Goal: Answer question/provide support

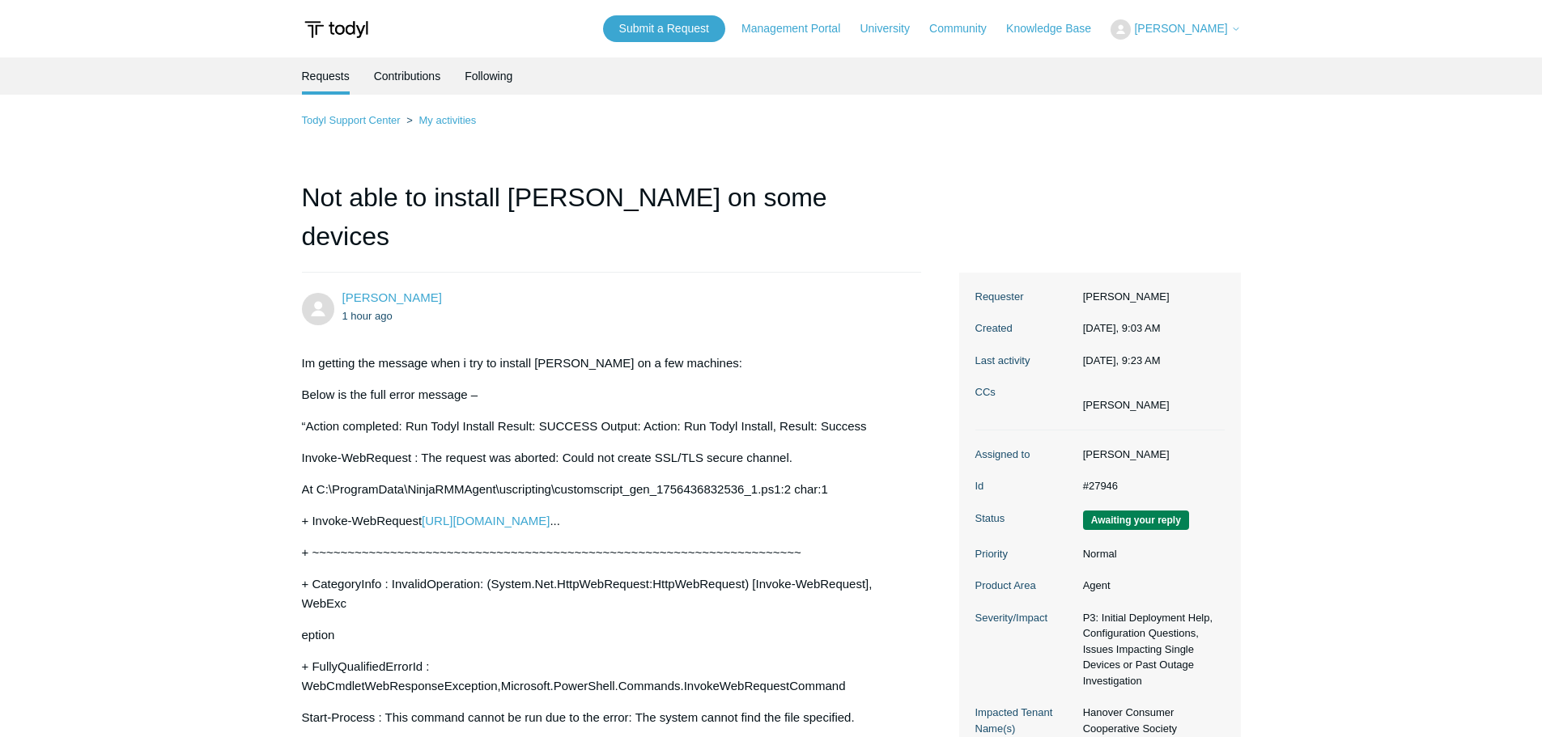
scroll to position [1138, 0]
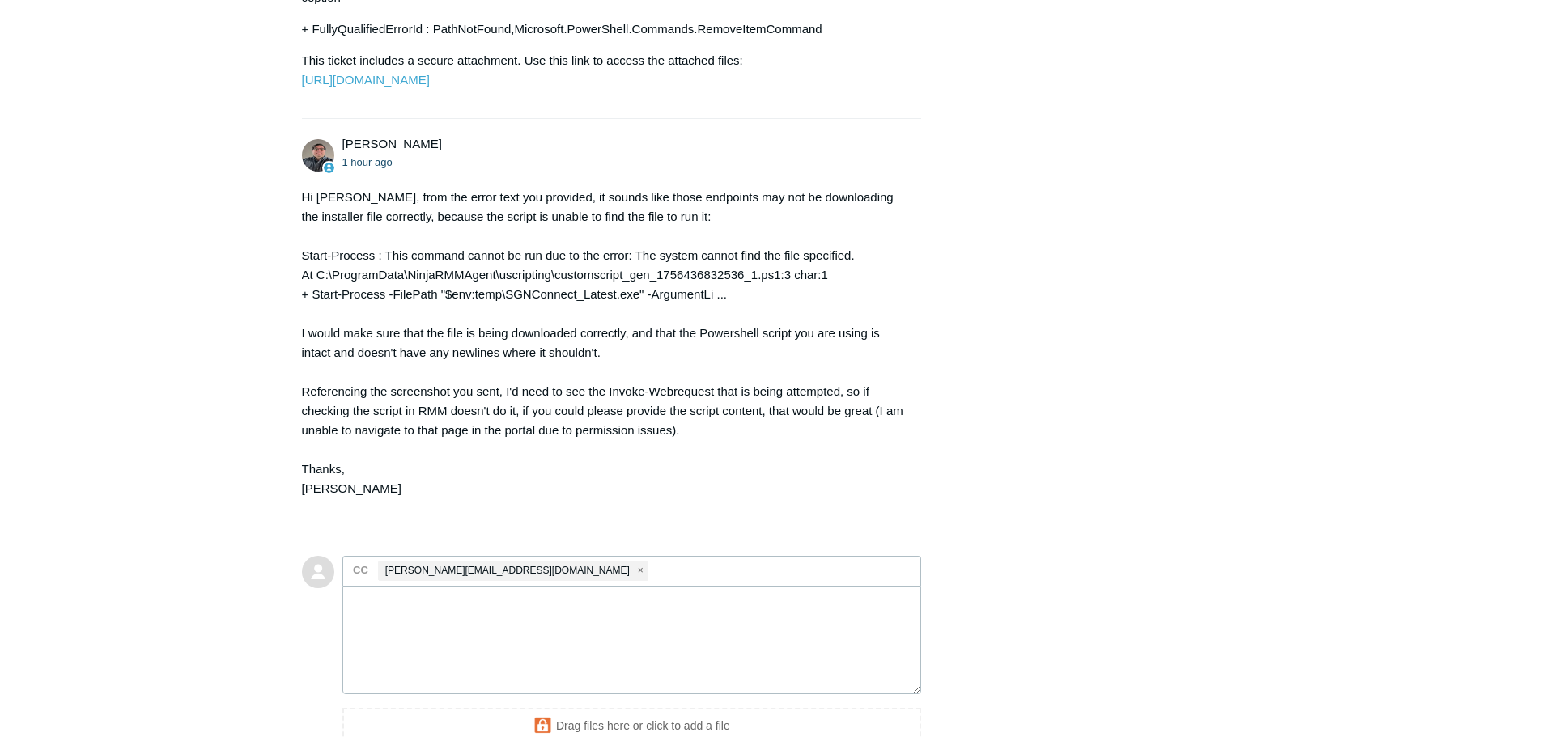
click at [533, 638] on textarea "Add your reply" at bounding box center [632, 640] width 580 height 109
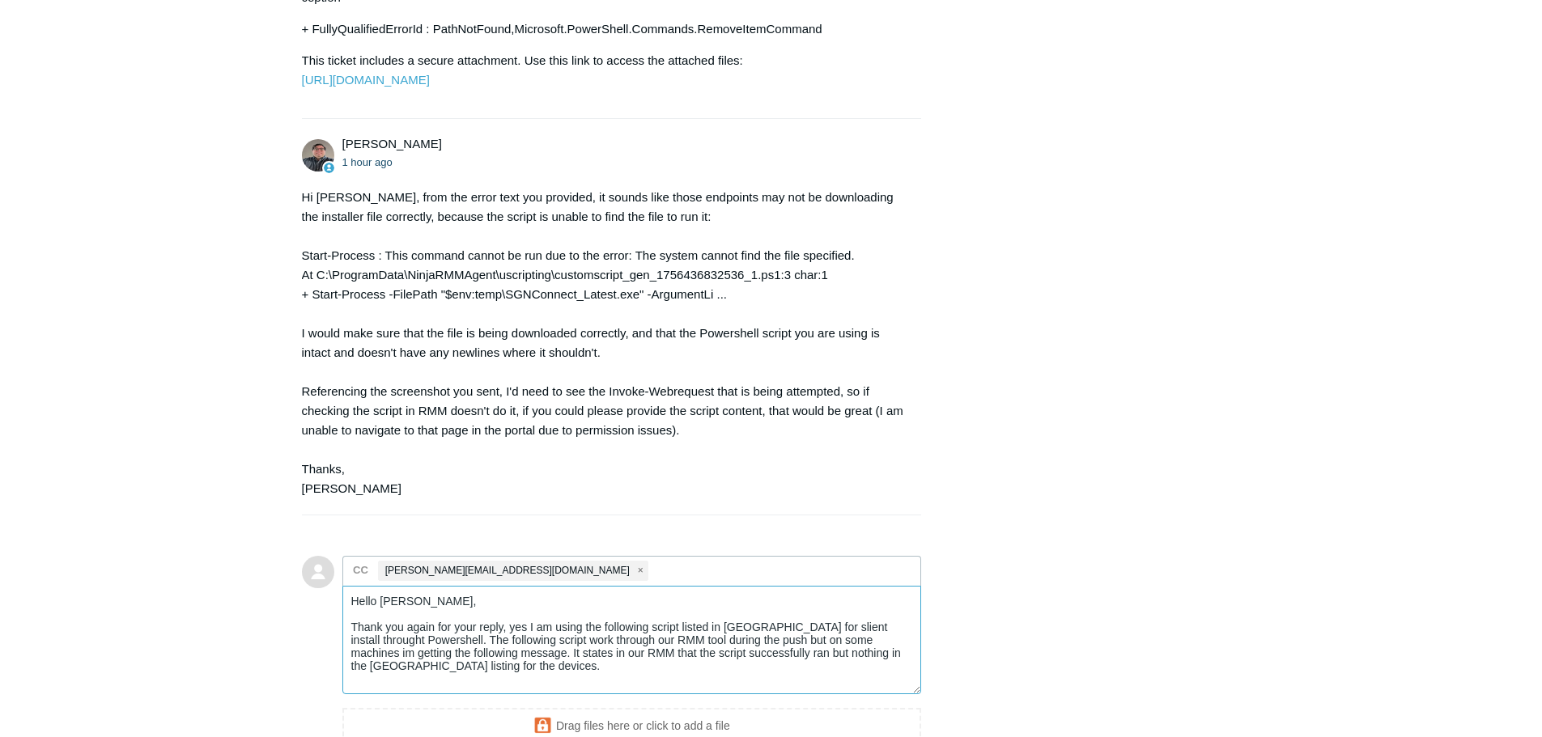
click at [480, 636] on textarea "Hello Matt, Thank you again for your reply, yes I am using the following script…" at bounding box center [632, 640] width 580 height 109
drag, startPoint x: 470, startPoint y: 672, endPoint x: 257, endPoint y: 593, distance: 226.9
paste textarea "for your reply. I’m using the Todyl-provided silent install script via PowerShe…"
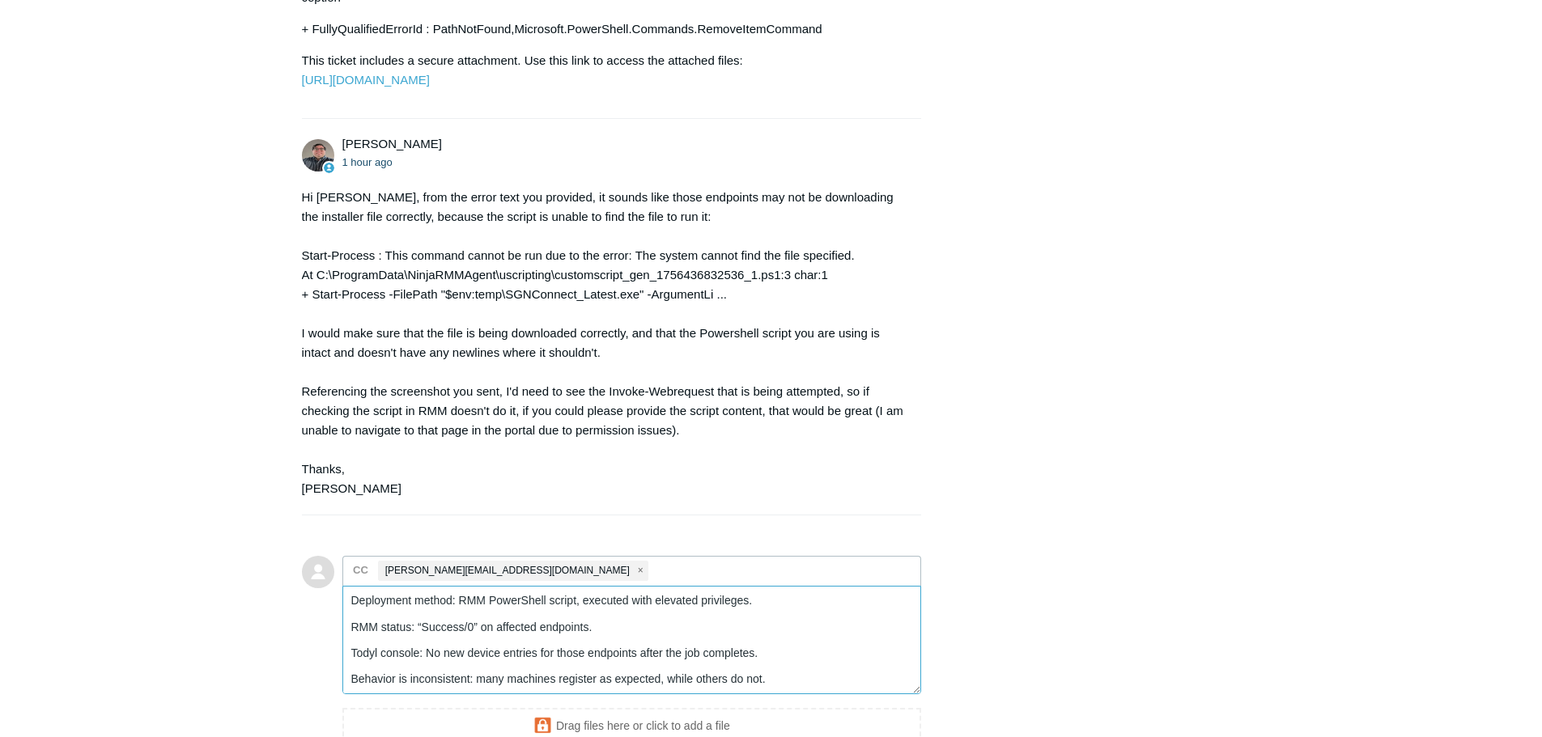
scroll to position [1219, 0]
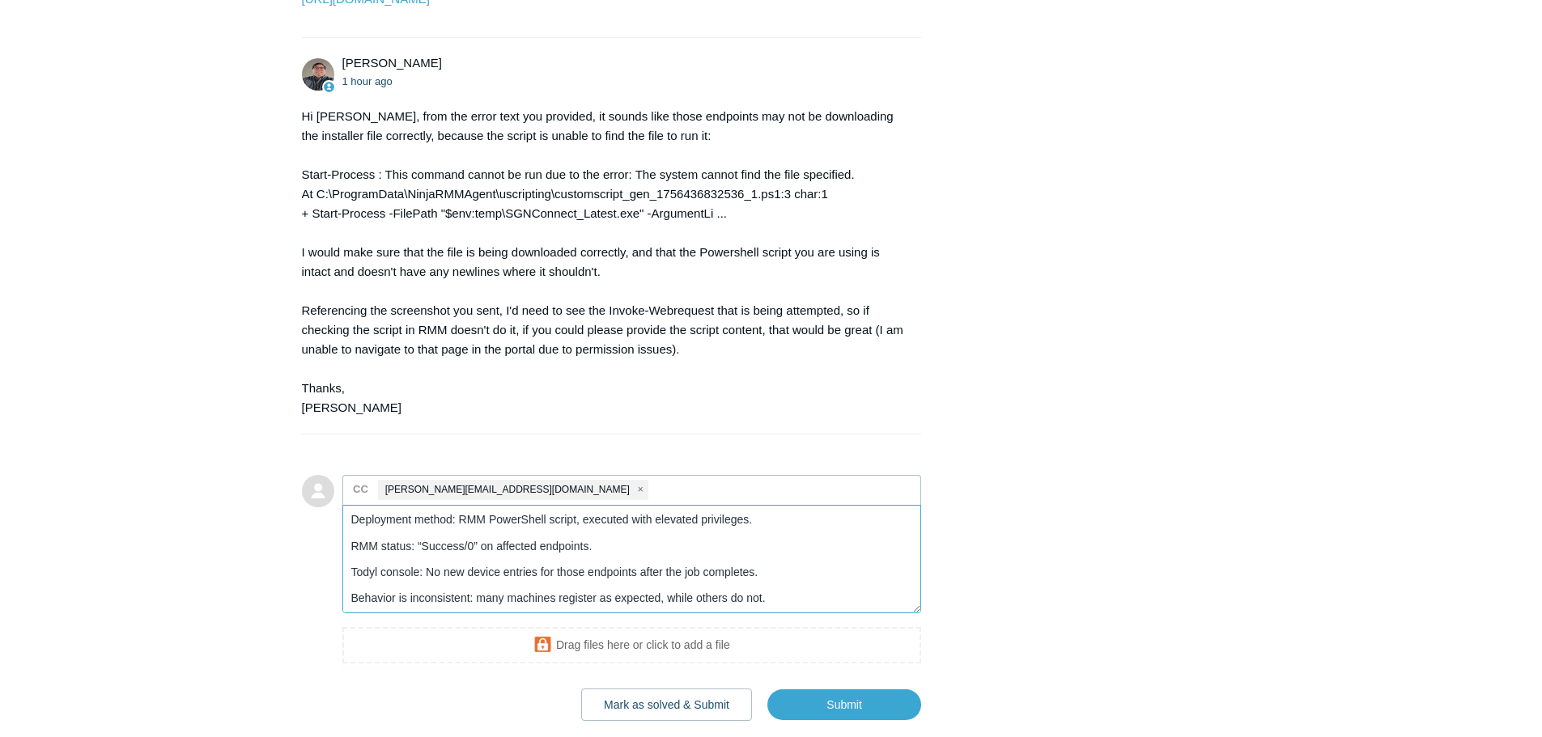
click at [813, 590] on textarea "Hello Matt, Thank you for your reply. I’m using the Todyl-provided silent insta…" at bounding box center [632, 559] width 580 height 109
click at [806, 600] on textarea "Hello Matt, Thank you for your reply. I’m using the Todyl-provided silent insta…" at bounding box center [632, 559] width 580 height 109
paste textarea "$ProgressPreference = 'SilentlyContinue' Invoke-WebRequest https://download.tod…"
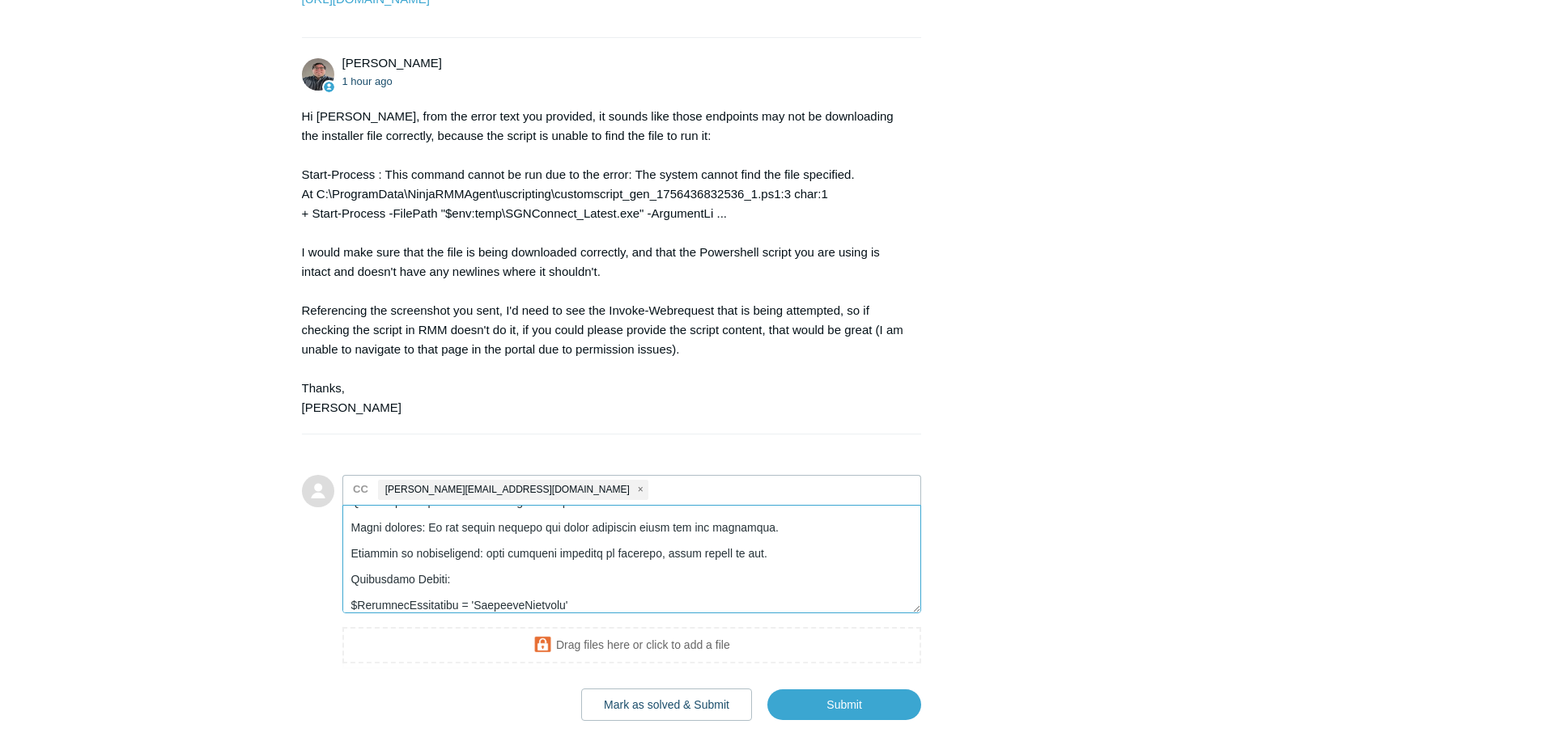
scroll to position [318, 0]
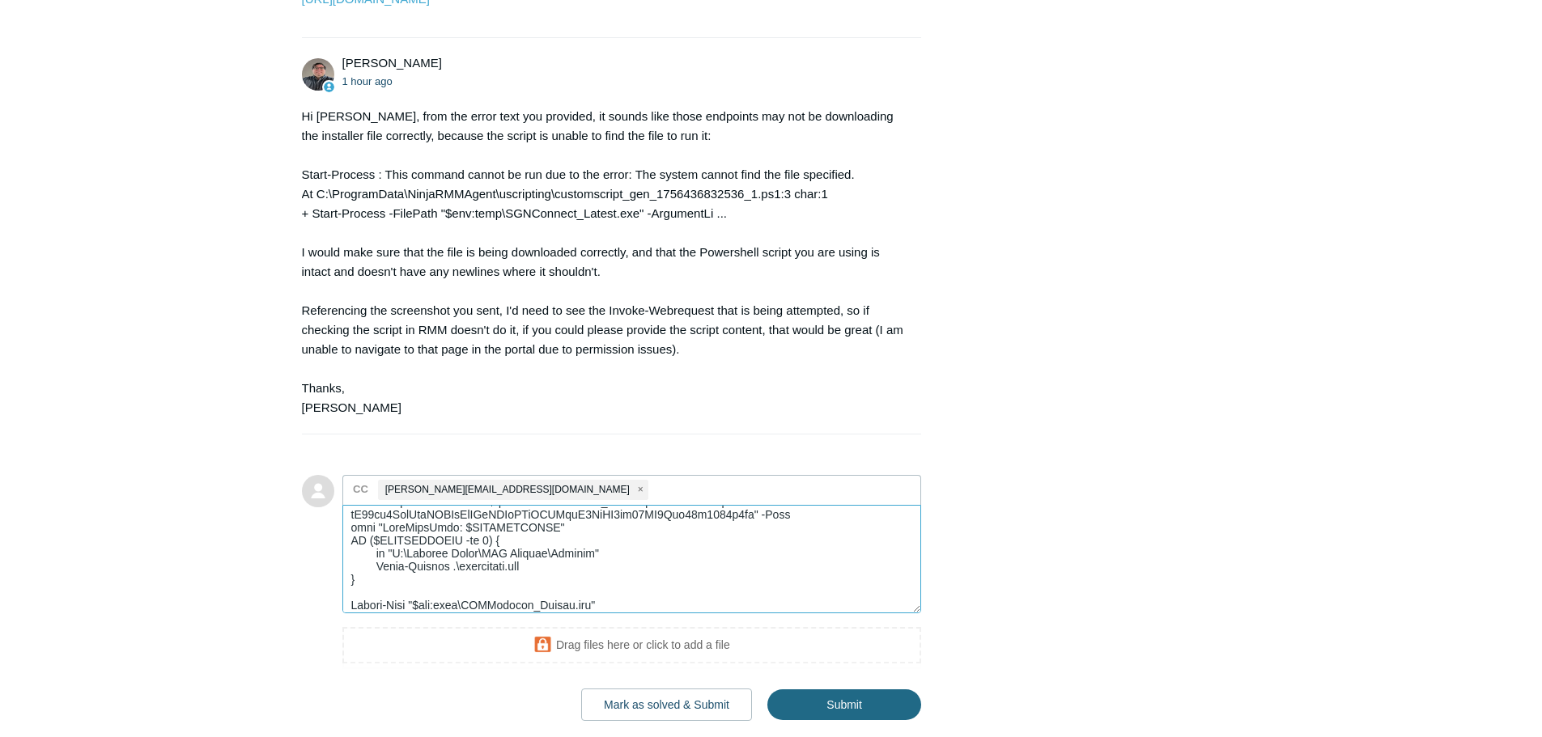
type textarea "Hello Matt, Thank you for your reply. I’m using the Todyl-provided silent insta…"
click at [860, 716] on input "Submit" at bounding box center [844, 706] width 154 height 32
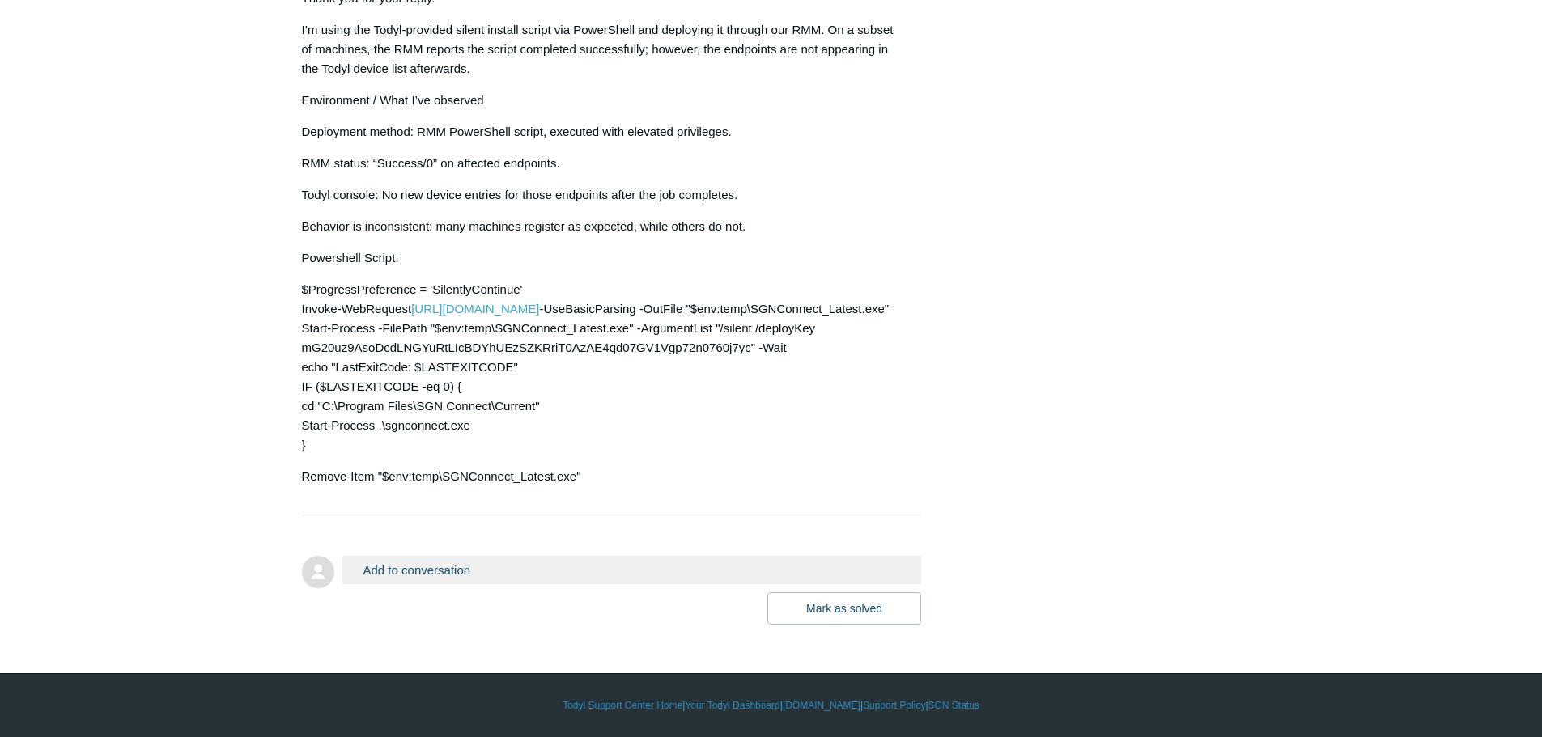
scroll to position [1797, 0]
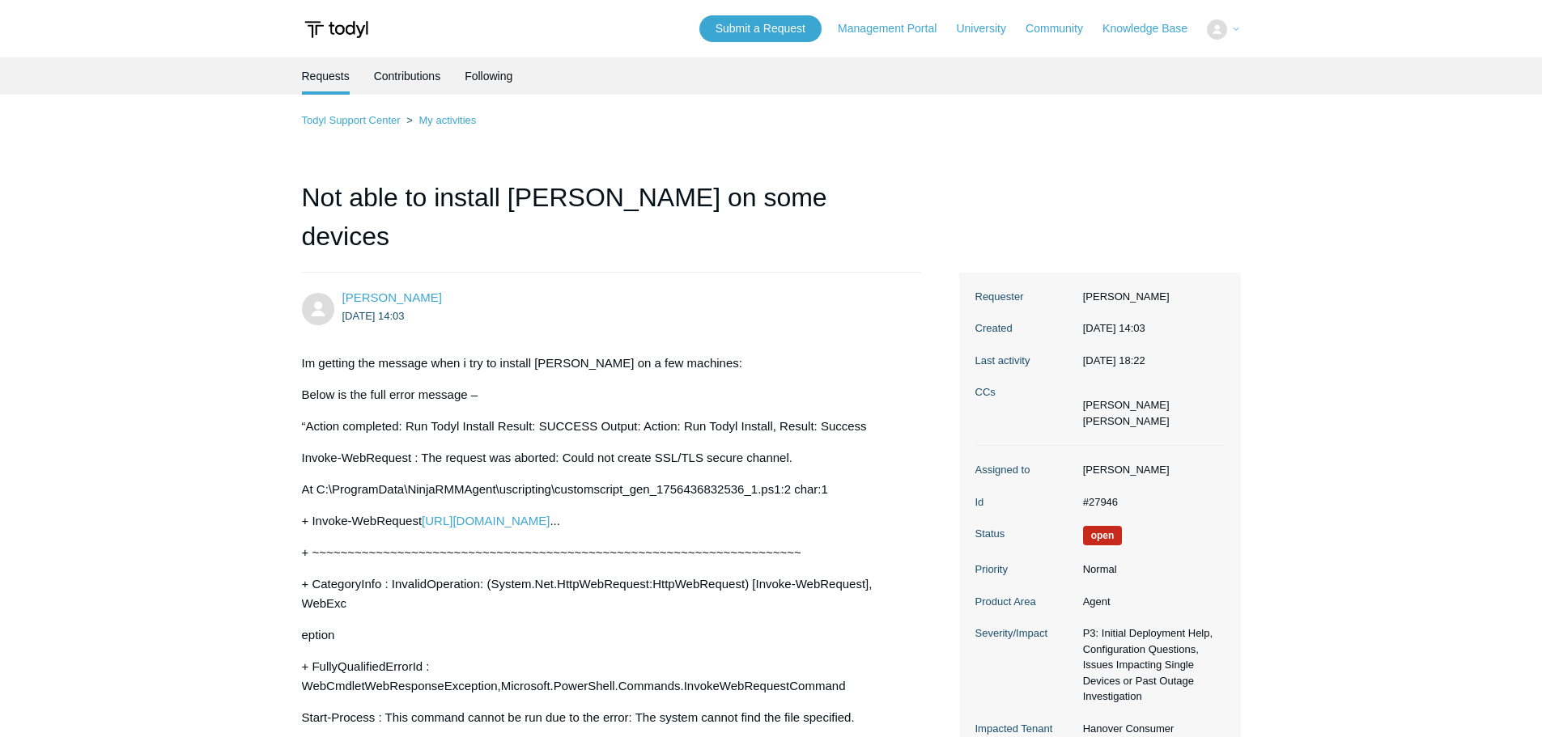
scroll to position [1797, 0]
